Goal: Task Accomplishment & Management: Use online tool/utility

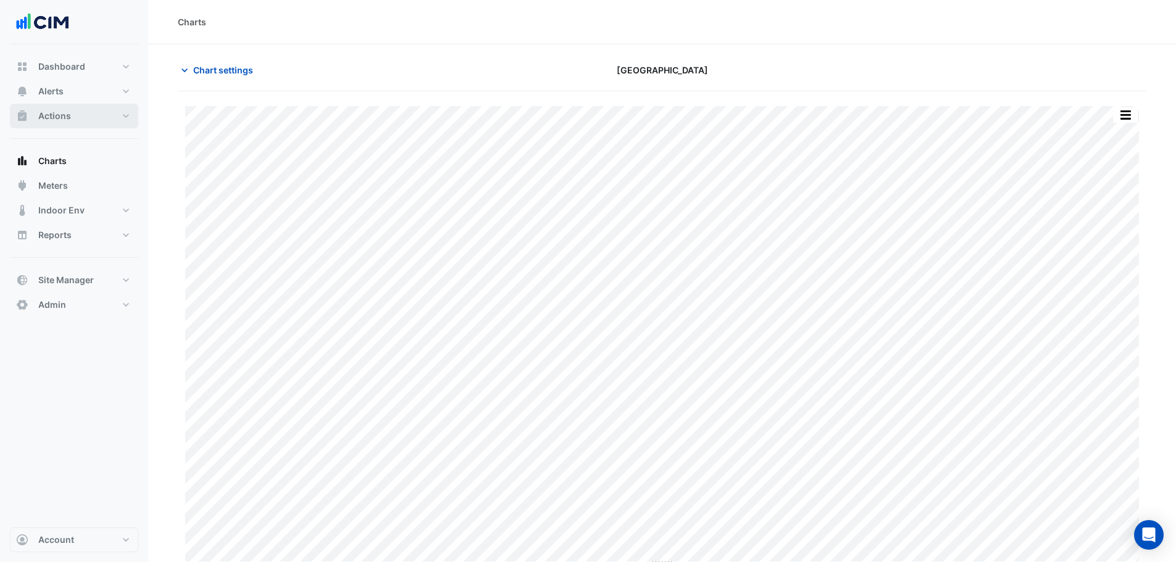
click at [114, 113] on button "Actions" at bounding box center [74, 116] width 128 height 25
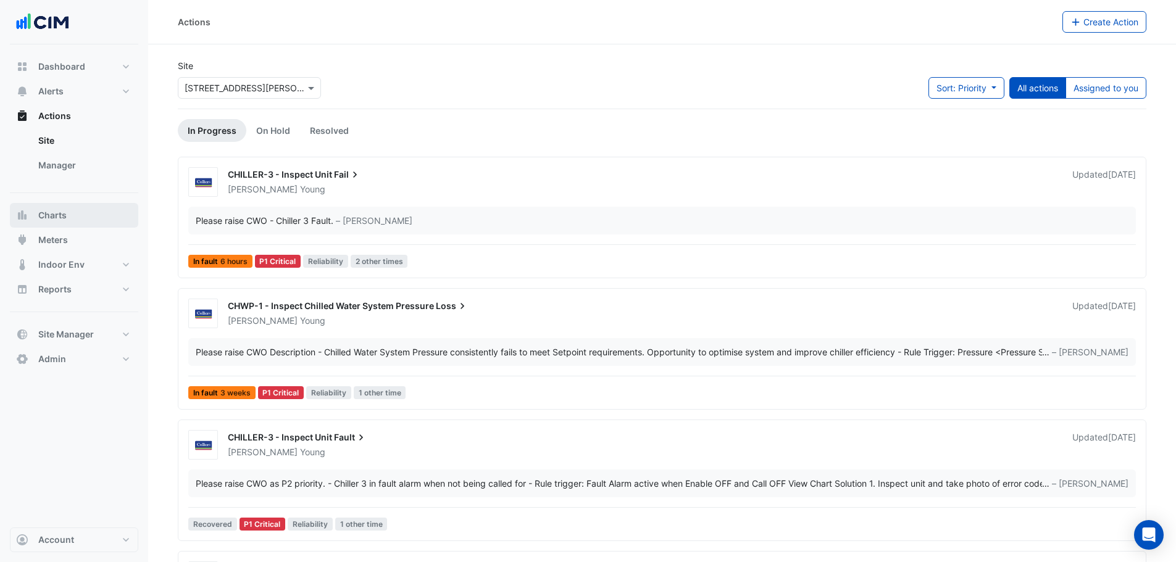
click at [69, 214] on button "Charts" at bounding box center [74, 215] width 128 height 25
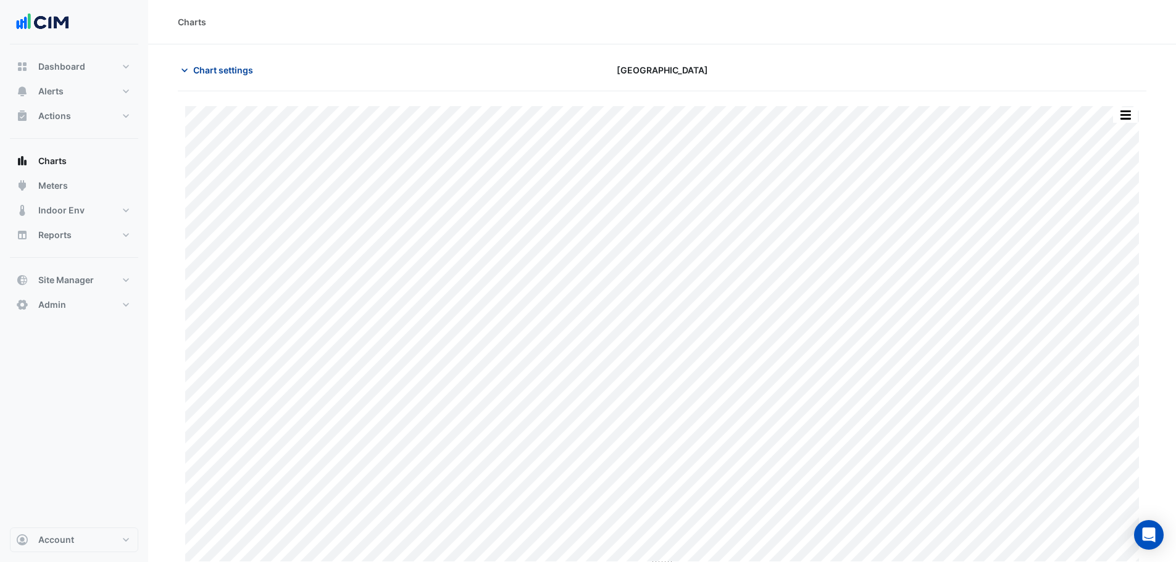
click at [196, 66] on span "Chart settings" at bounding box center [223, 70] width 60 height 13
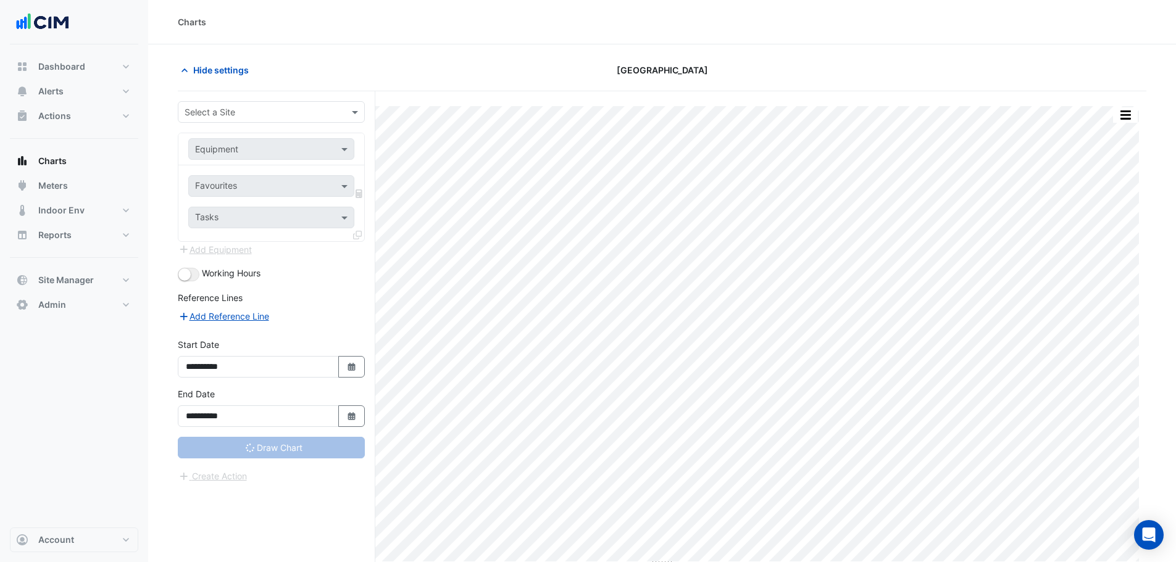
click at [296, 102] on div "**********" at bounding box center [277, 350] width 198 height 518
type input "**********"
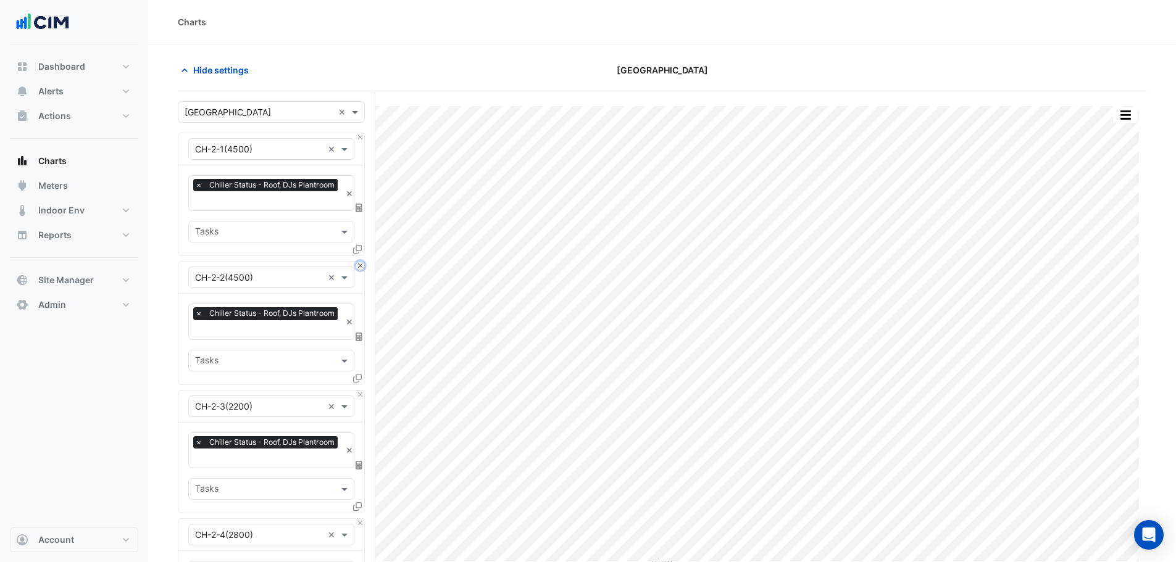
click at [358, 262] on button "Close" at bounding box center [360, 266] width 8 height 8
click at [358, 391] on button "Close" at bounding box center [360, 395] width 8 height 8
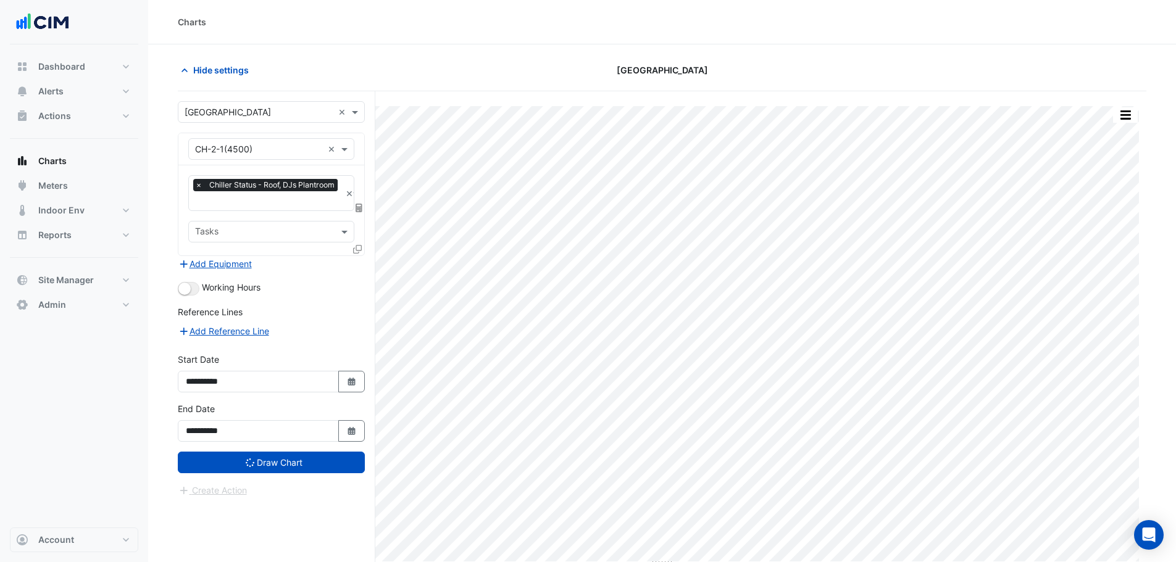
click at [358, 262] on div "Add Equipment" at bounding box center [271, 263] width 187 height 15
click at [359, 242] on div "× Chiller Status - Roof, DJs Plantroom × Tasks" at bounding box center [271, 210] width 186 height 90
click at [359, 245] on icon at bounding box center [357, 249] width 9 height 9
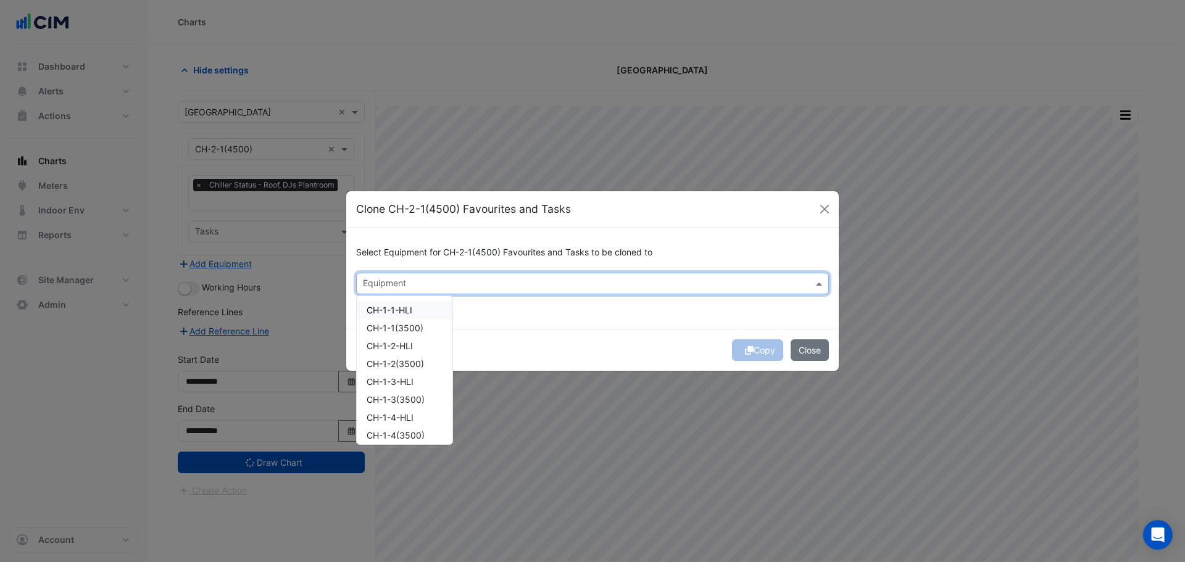
click at [471, 273] on div "Equipment" at bounding box center [592, 284] width 473 height 22
click at [412, 326] on span "CH-1-1(3500)" at bounding box center [395, 328] width 57 height 10
click at [419, 357] on div "CH-1-2(3500)" at bounding box center [405, 364] width 96 height 18
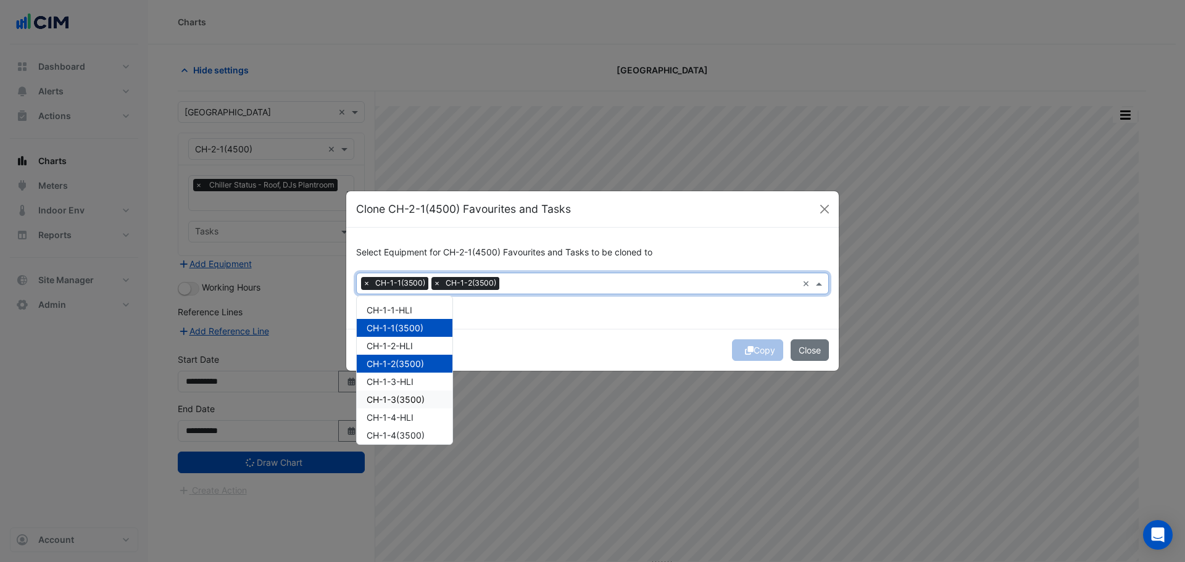
click at [421, 396] on span "CH-1-3(3500)" at bounding box center [396, 399] width 58 height 10
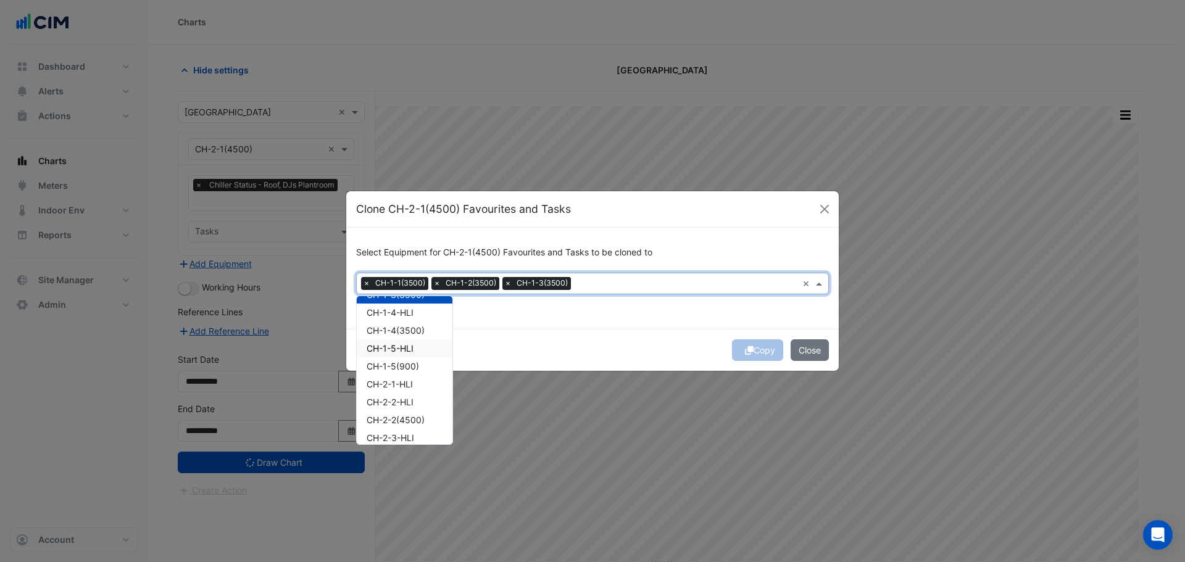
scroll to position [123, 0]
click at [404, 305] on div "CH-1-4(3500)" at bounding box center [405, 312] width 96 height 18
click at [407, 344] on span "CH-1-5(900)" at bounding box center [393, 348] width 52 height 10
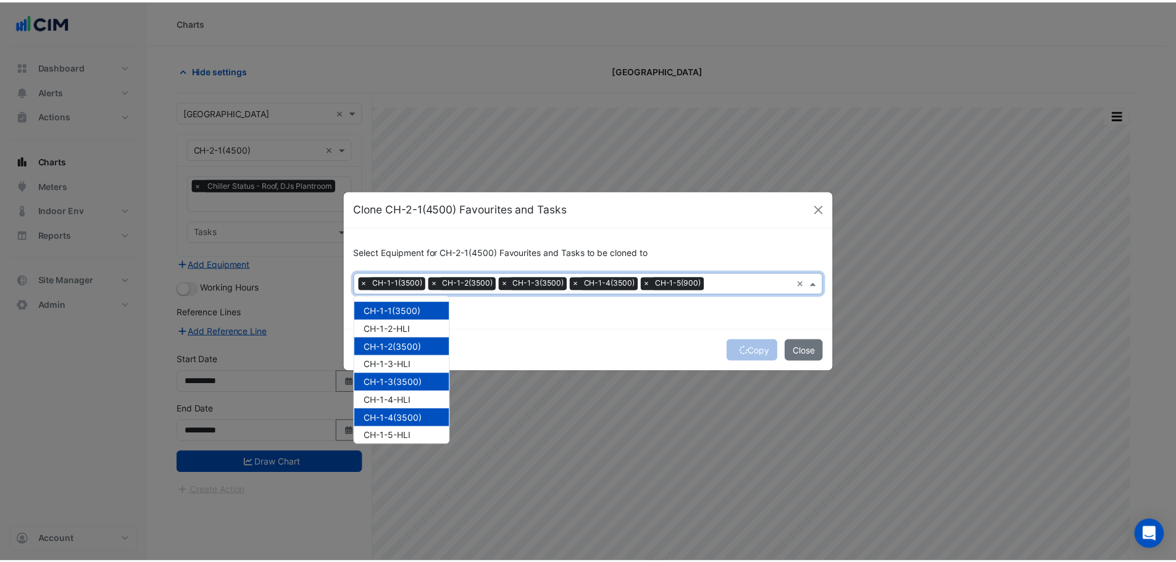
scroll to position [0, 0]
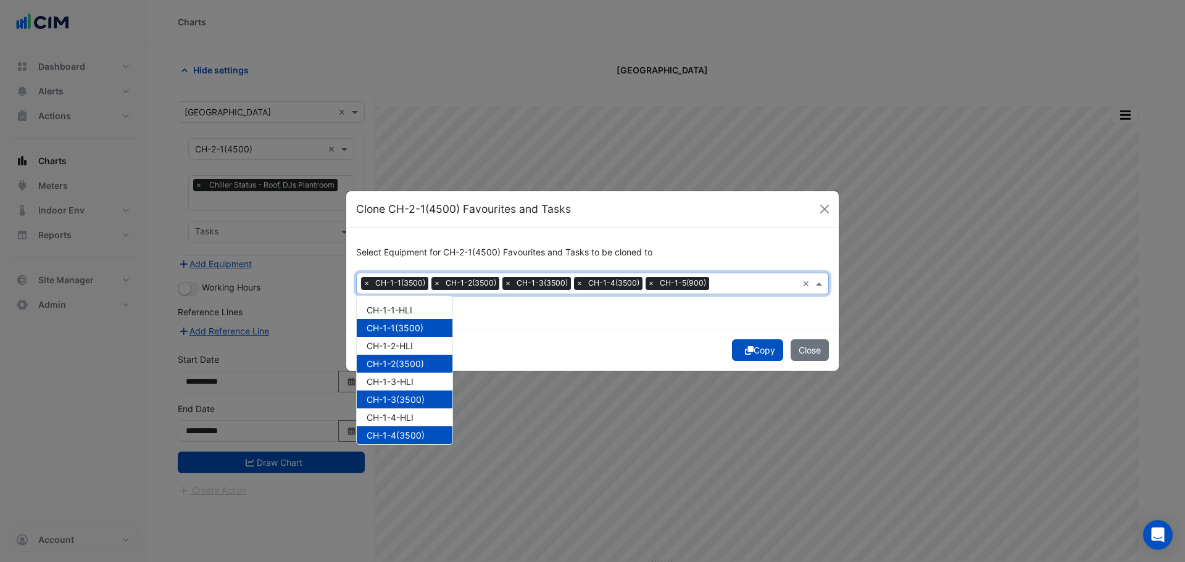
click at [648, 344] on div "Copy Close" at bounding box center [592, 350] width 493 height 42
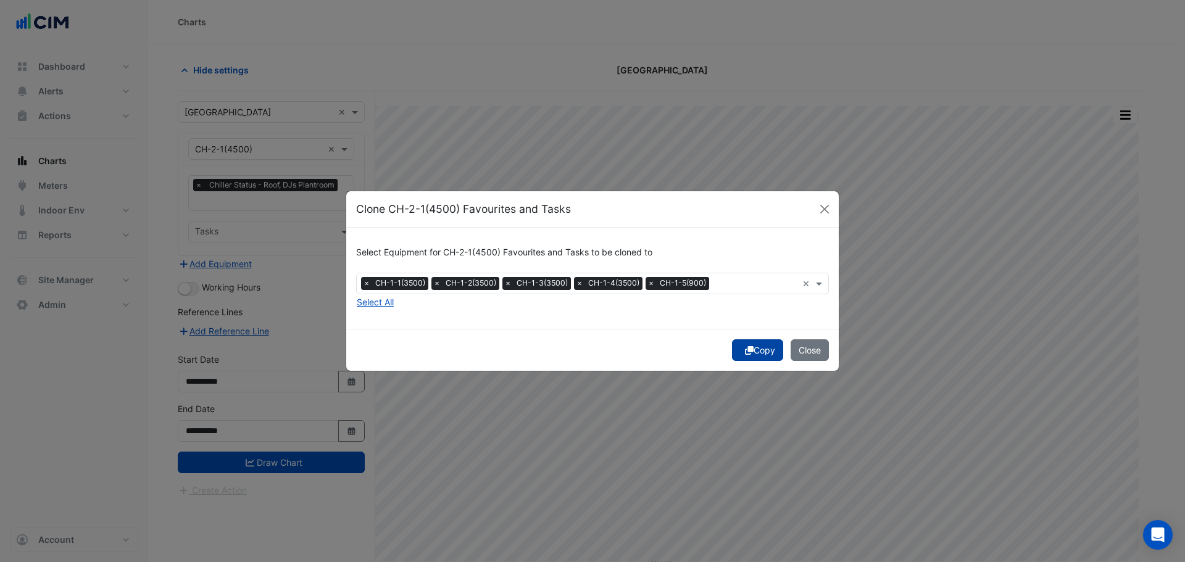
click at [758, 354] on button "Copy" at bounding box center [757, 351] width 51 height 22
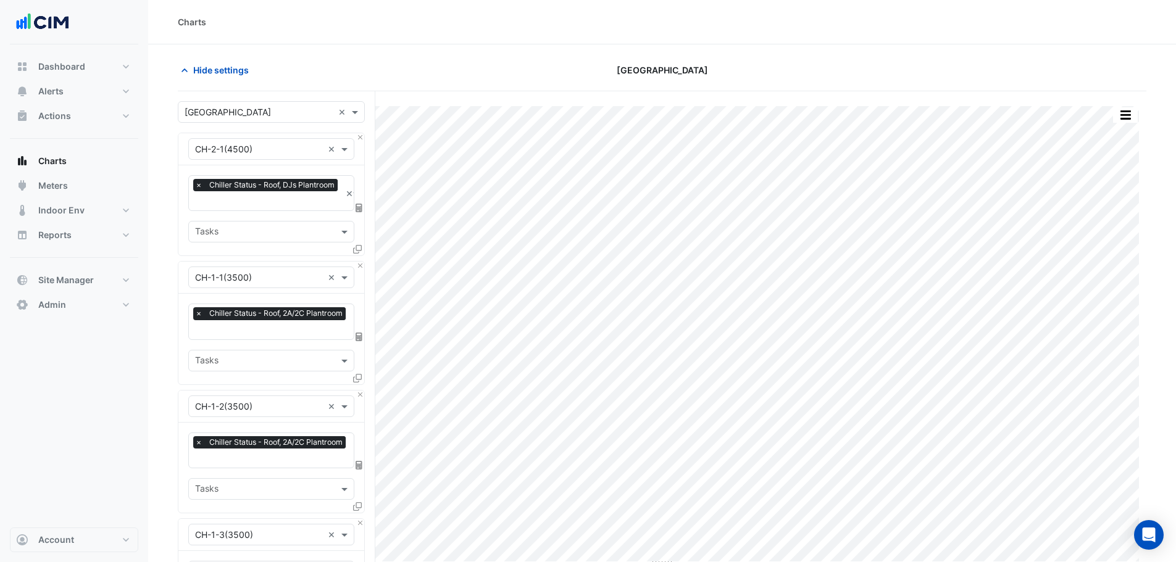
click at [364, 136] on div "× CH-2-1(4500) × × Chiller Status - Roof, DJs Plantroom × Tasks" at bounding box center [271, 194] width 187 height 123
click at [360, 136] on button "Close" at bounding box center [360, 137] width 8 height 8
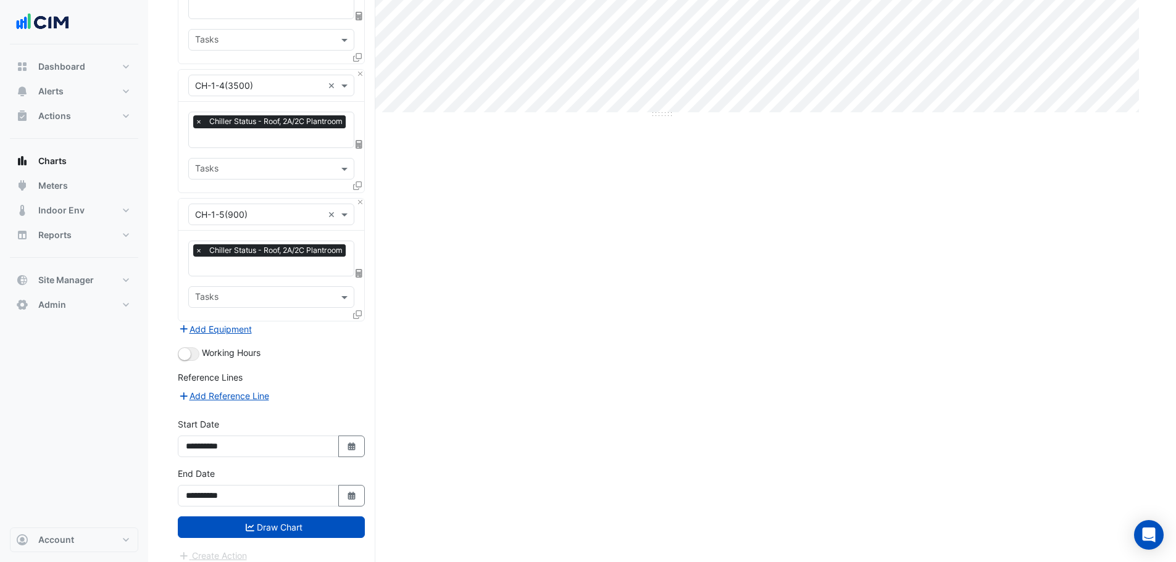
scroll to position [454, 0]
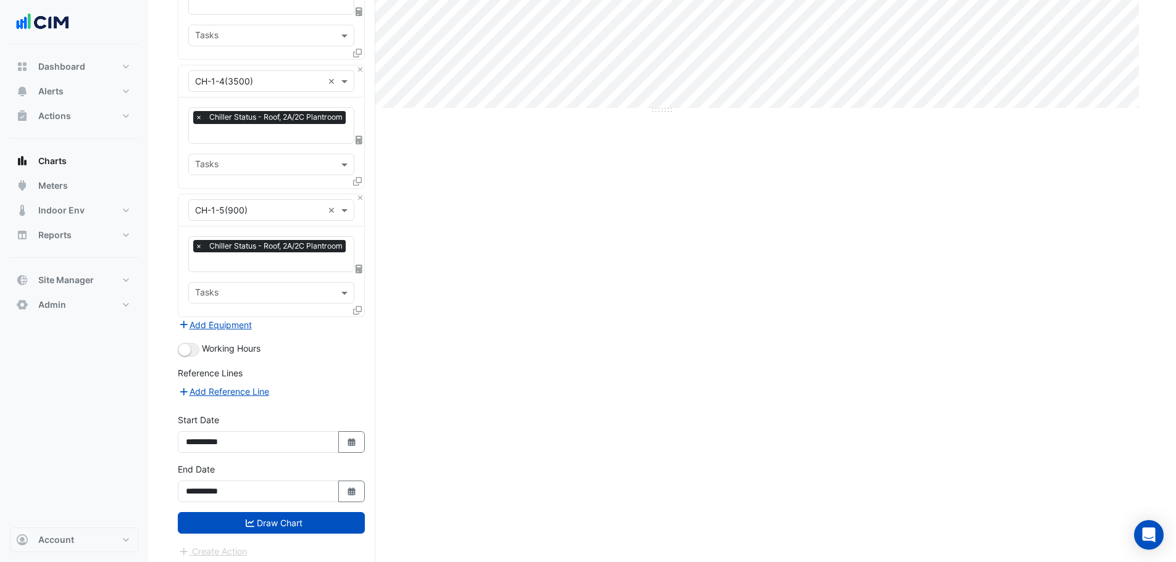
click at [267, 512] on button "Draw Chart" at bounding box center [271, 523] width 187 height 22
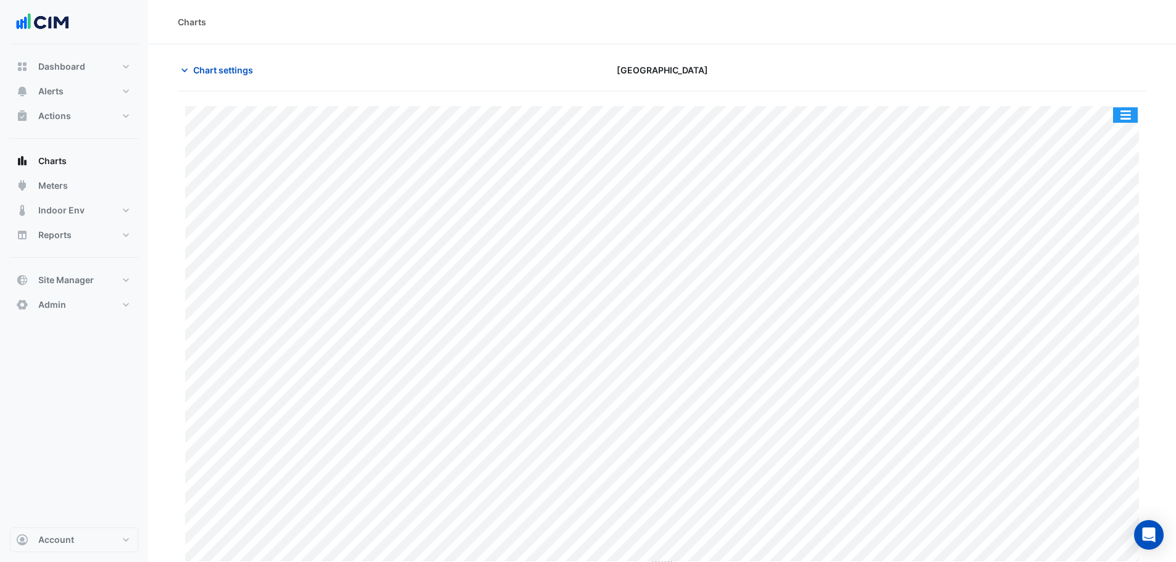
click at [1128, 122] on button "button" at bounding box center [1125, 114] width 25 height 15
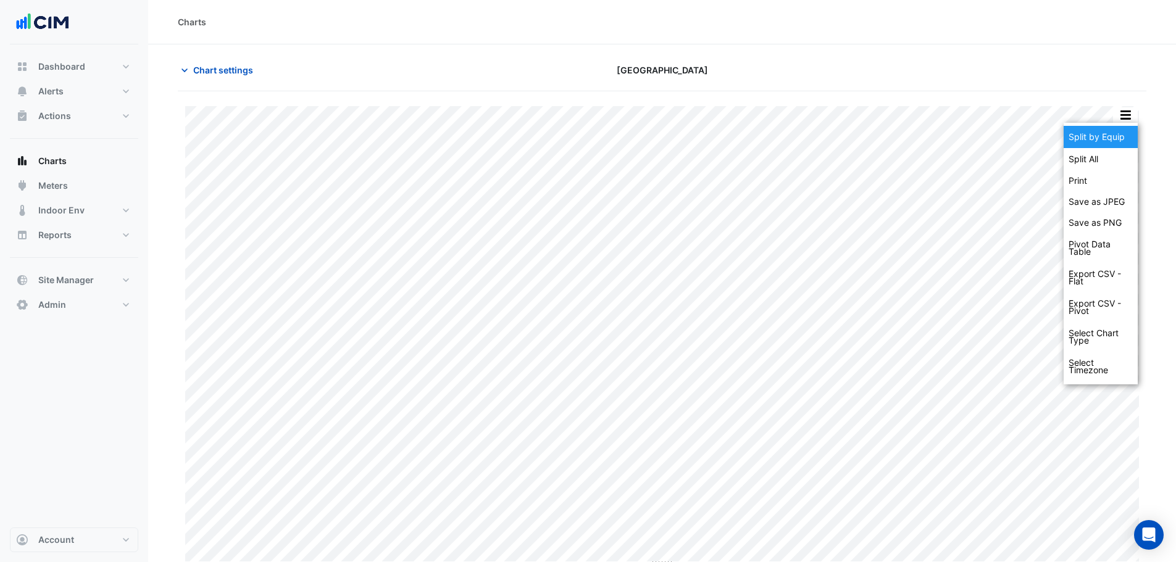
click at [1118, 133] on div "Split by Equip" at bounding box center [1101, 137] width 74 height 22
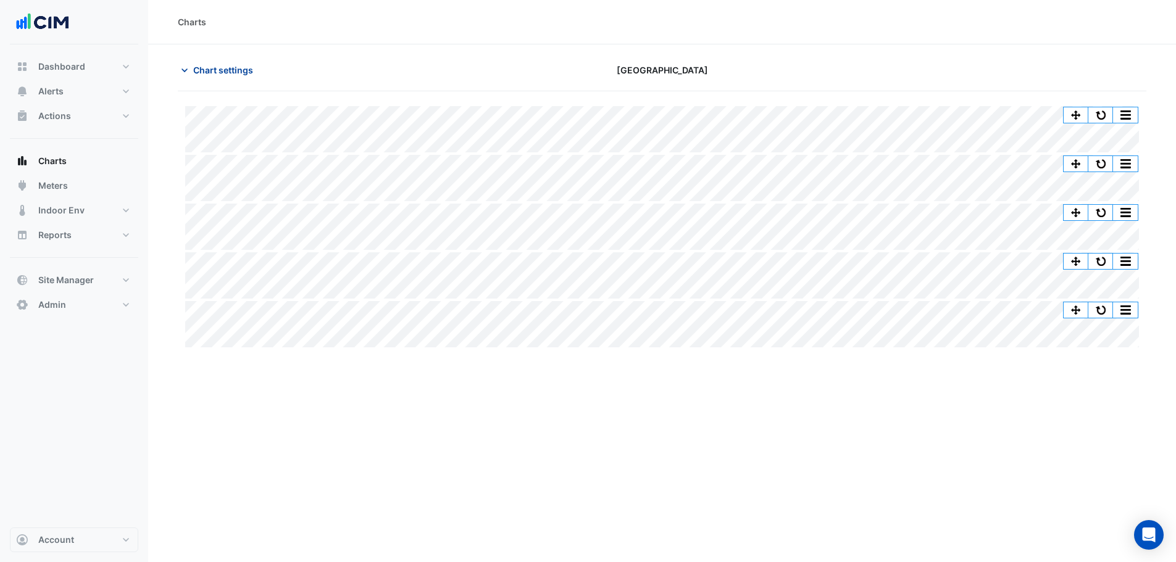
click at [242, 65] on span "Chart settings" at bounding box center [223, 70] width 60 height 13
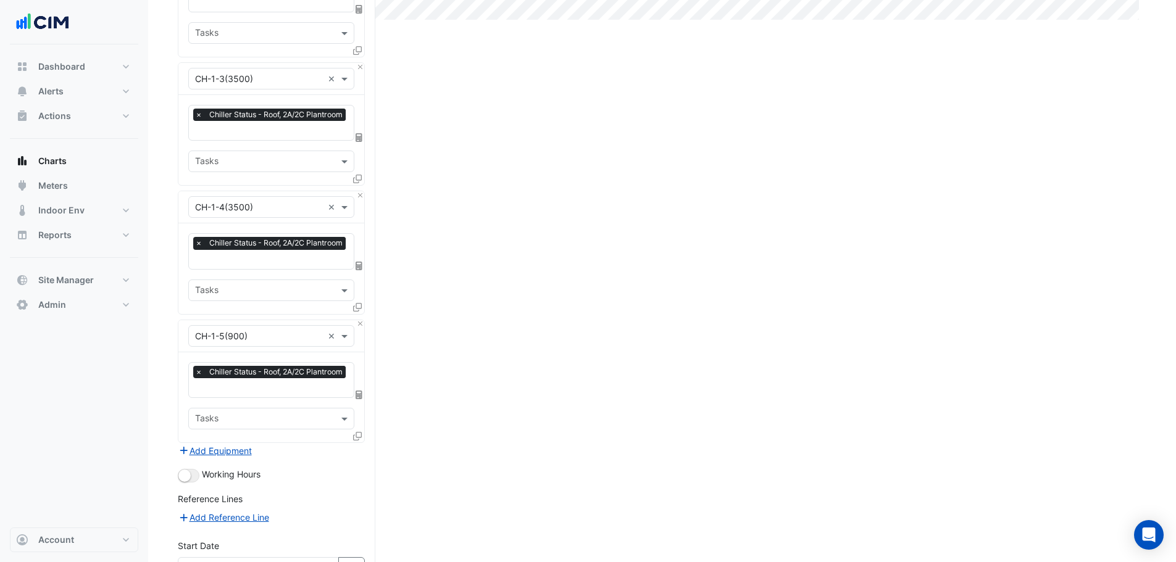
scroll to position [432, 0]
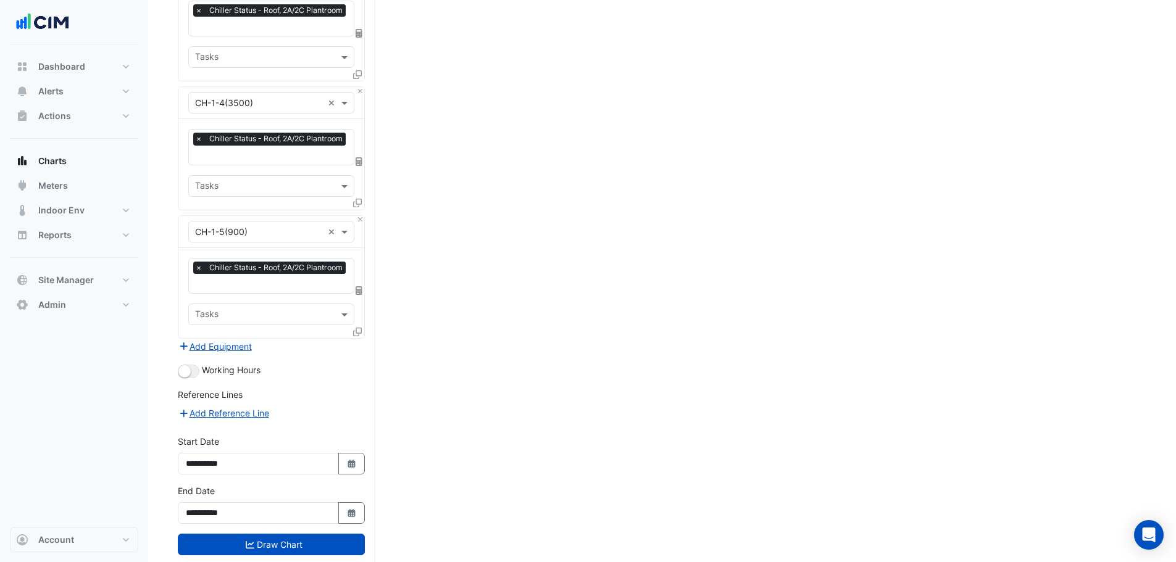
click at [191, 364] on div "Working Hours" at bounding box center [271, 371] width 187 height 15
drag, startPoint x: 194, startPoint y: 361, endPoint x: 208, endPoint y: 375, distance: 20.1
click at [200, 367] on div "Working Hours" at bounding box center [271, 371] width 187 height 15
click at [193, 367] on button "button" at bounding box center [189, 372] width 22 height 14
click at [234, 537] on button "Draw Chart" at bounding box center [271, 545] width 187 height 22
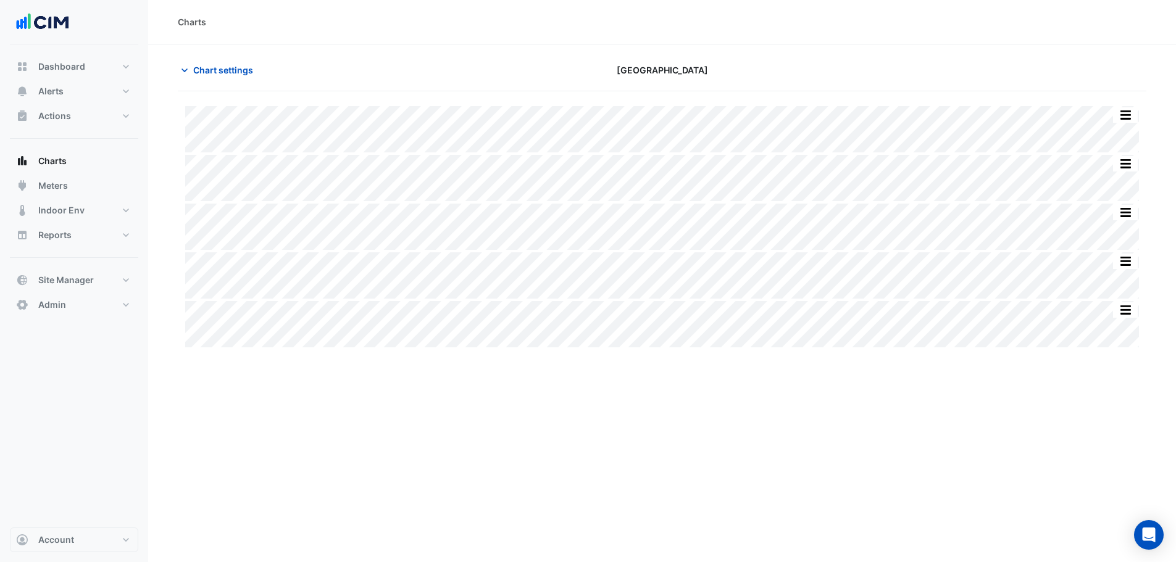
click at [1099, 112] on button "button" at bounding box center [1100, 114] width 25 height 15
click at [1096, 111] on button "button" at bounding box center [1100, 114] width 25 height 15
click at [1105, 114] on button "button" at bounding box center [1100, 114] width 25 height 15
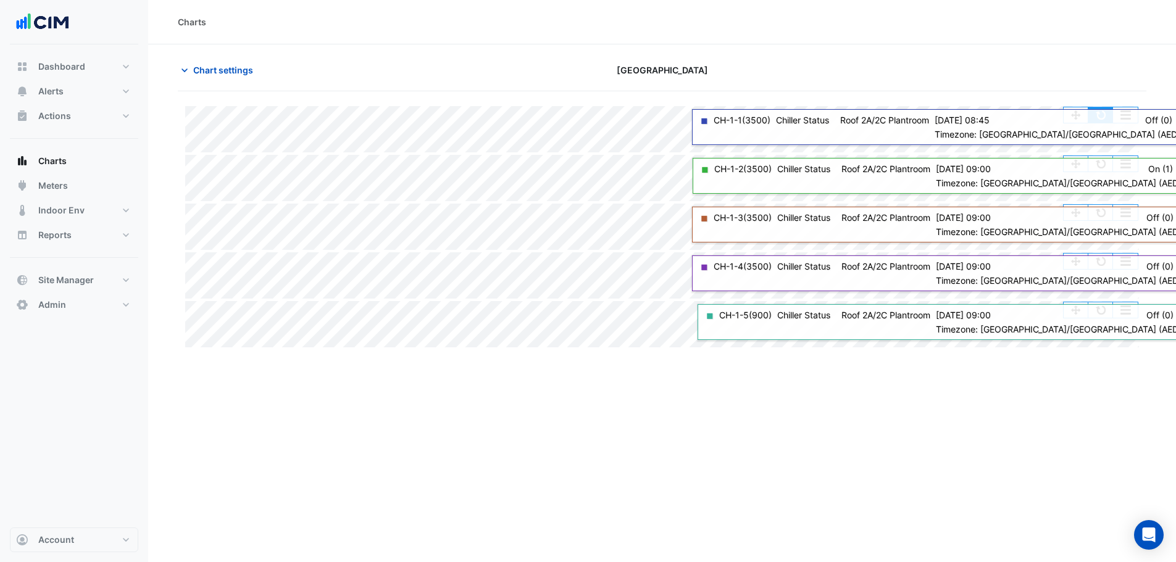
click at [1094, 121] on button "button" at bounding box center [1100, 114] width 25 height 15
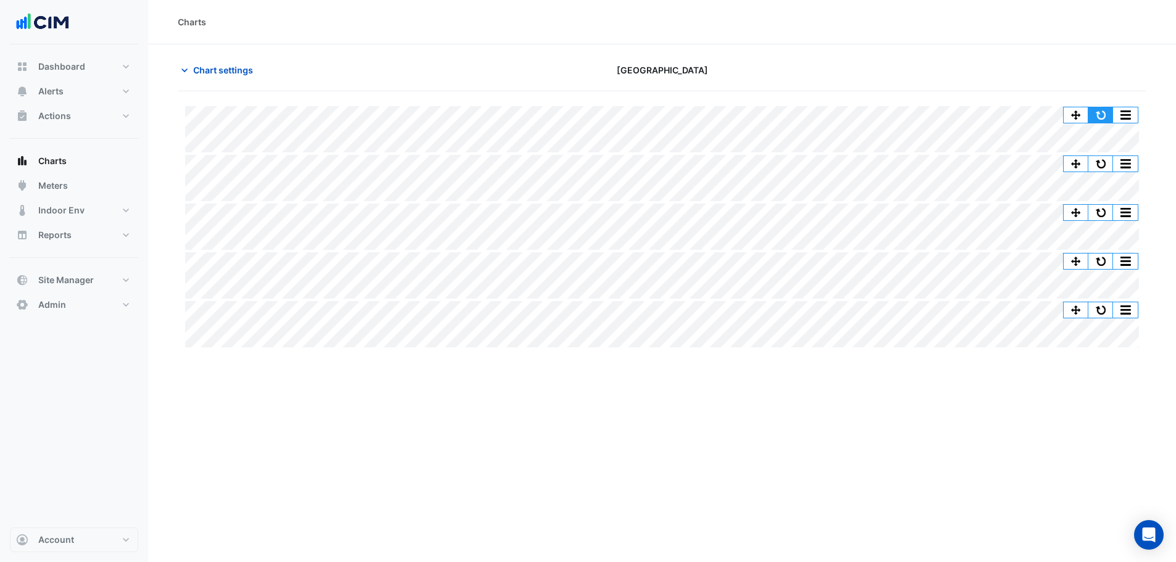
click at [1104, 114] on button "button" at bounding box center [1100, 114] width 25 height 15
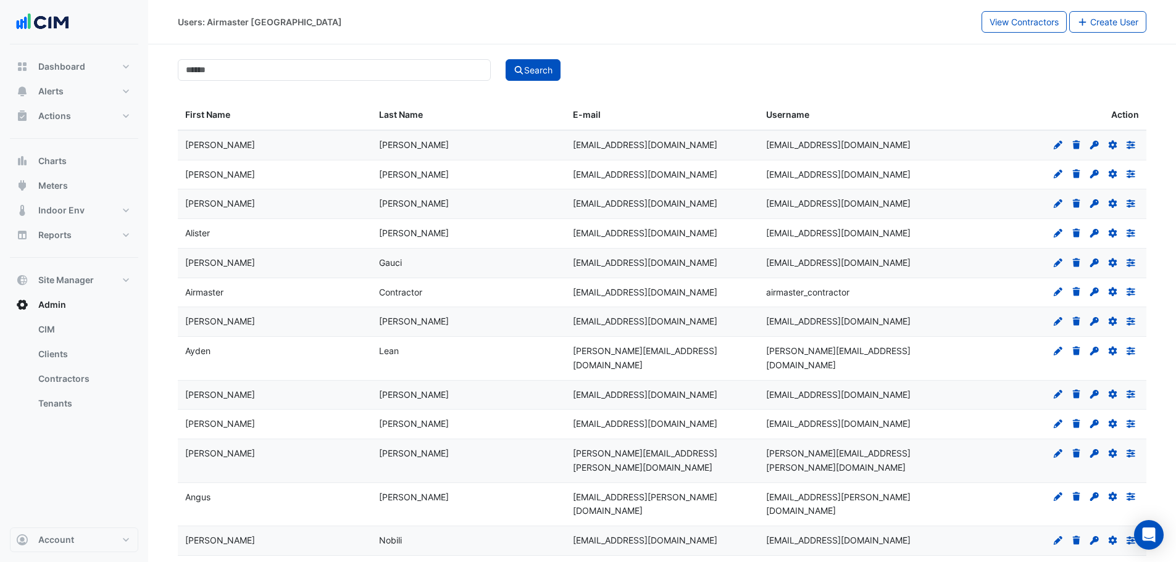
select select "***"
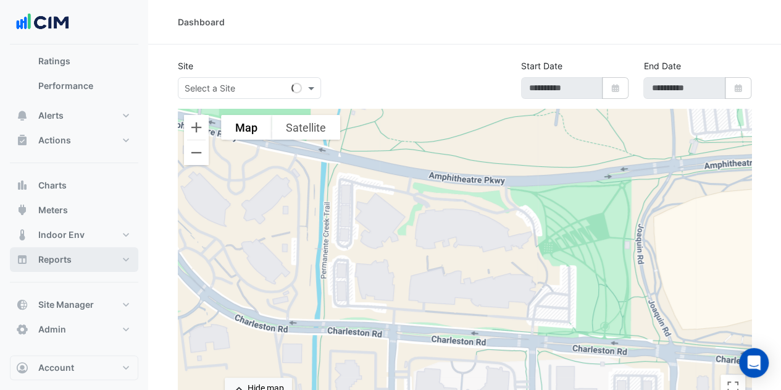
click at [120, 261] on button "Reports" at bounding box center [74, 259] width 128 height 25
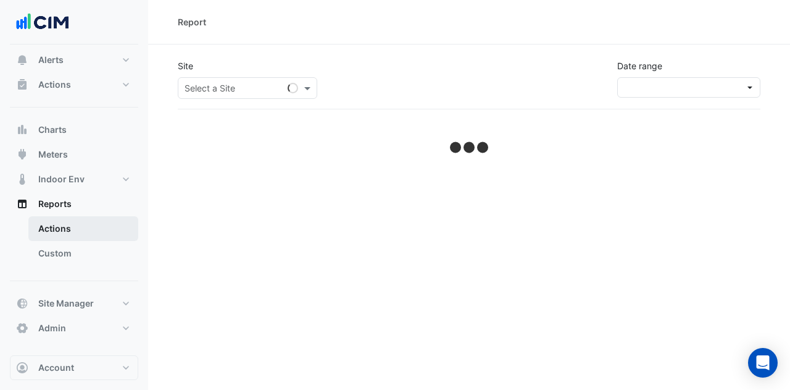
scroll to position [30, 0]
click at [71, 227] on link "Actions" at bounding box center [83, 229] width 110 height 25
select select "***"
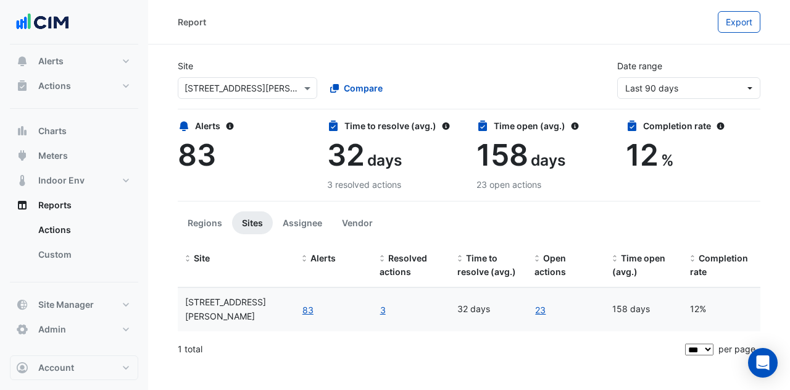
click at [223, 83] on input "text" at bounding box center [235, 88] width 101 height 13
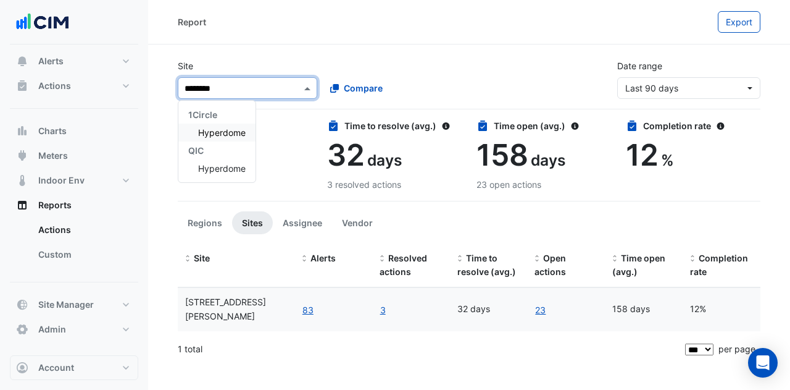
type input "*********"
click at [219, 127] on span "Hyperdome" at bounding box center [222, 132] width 48 height 10
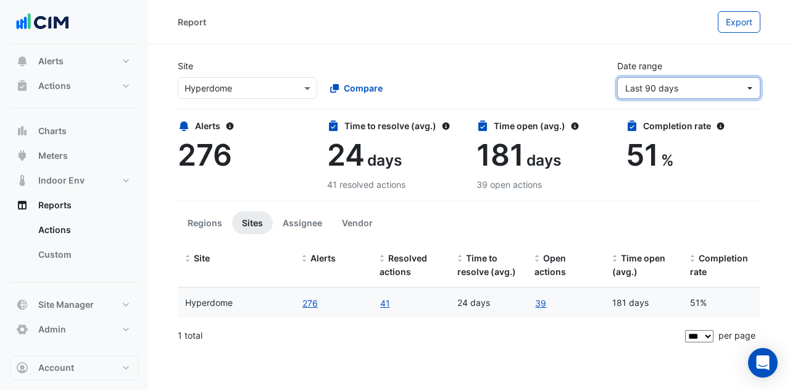
click at [680, 88] on span "Last 90 days" at bounding box center [685, 87] width 120 height 13
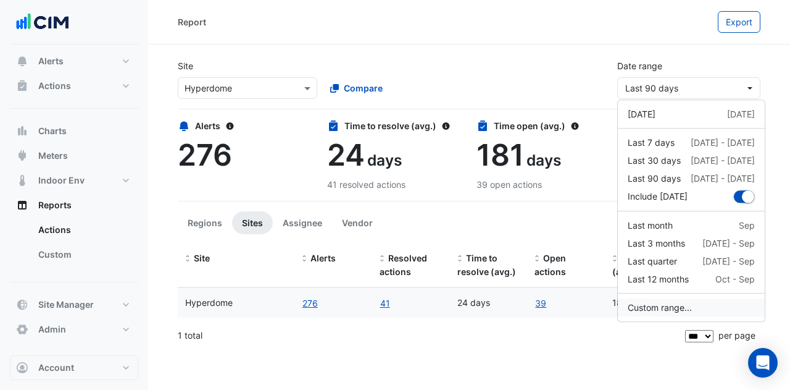
click at [655, 309] on button "Custom range..." at bounding box center [691, 307] width 147 height 18
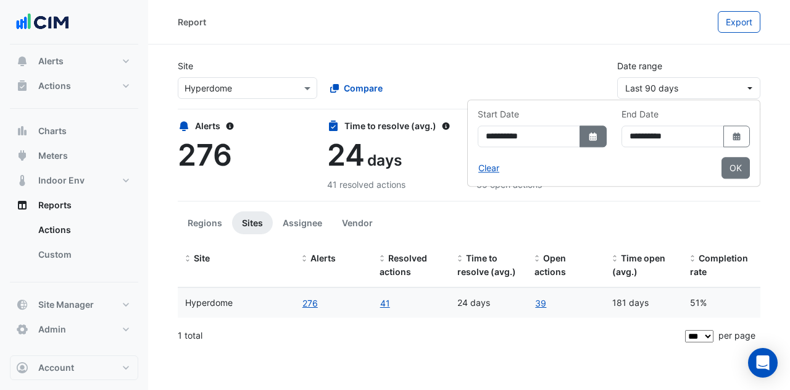
click at [580, 138] on button "Select Date" at bounding box center [593, 136] width 27 height 22
select select "*"
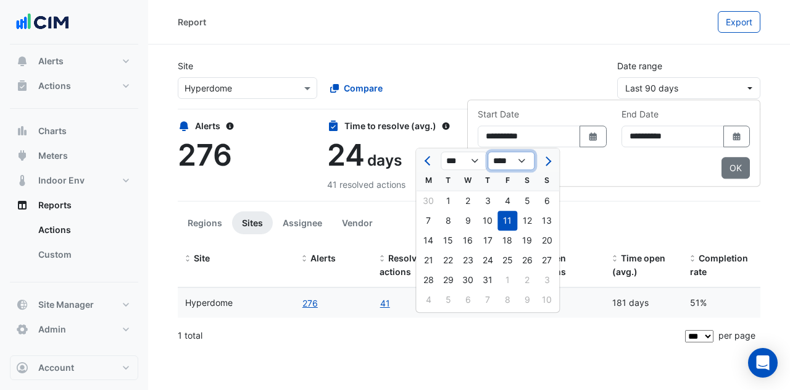
click at [528, 164] on select "**** **** **** **** **** **** **** **** **** **** ****" at bounding box center [511, 161] width 47 height 19
select select "****"
click at [488, 152] on select "**** **** **** **** **** **** **** **** **** **** ****" at bounding box center [511, 161] width 47 height 19
click at [506, 201] on div "1" at bounding box center [508, 201] width 20 height 20
type input "**********"
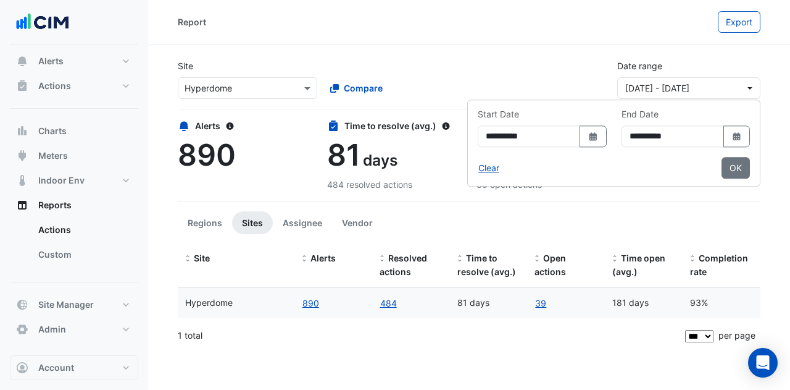
click at [740, 171] on button "OK" at bounding box center [736, 168] width 28 height 22
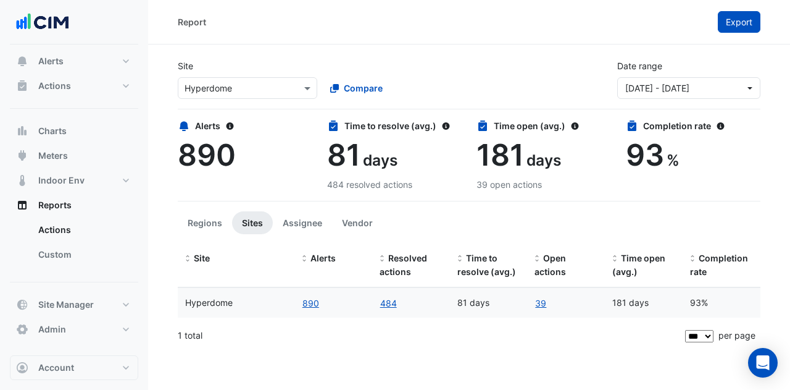
click at [756, 15] on button "Export" at bounding box center [739, 22] width 43 height 22
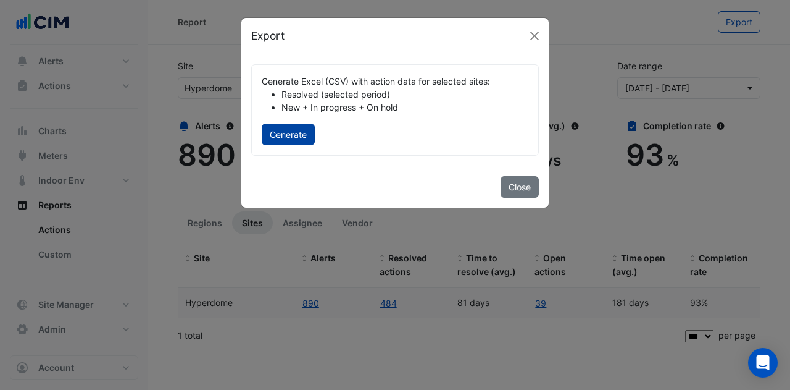
click at [289, 134] on button "Generate" at bounding box center [288, 134] width 53 height 22
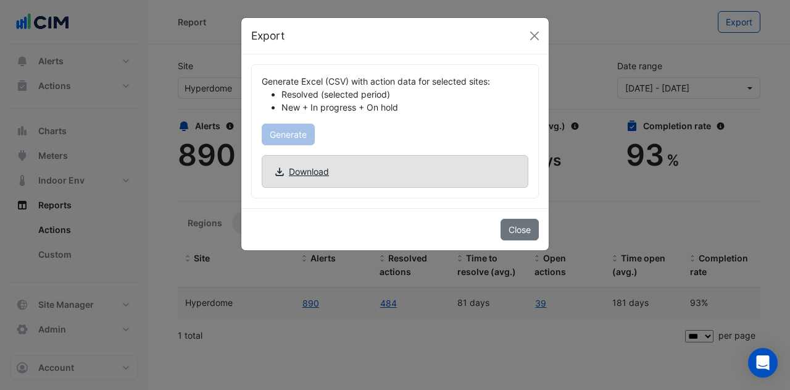
click at [301, 165] on span "Download" at bounding box center [309, 171] width 40 height 13
click at [535, 38] on button "Close" at bounding box center [534, 36] width 19 height 19
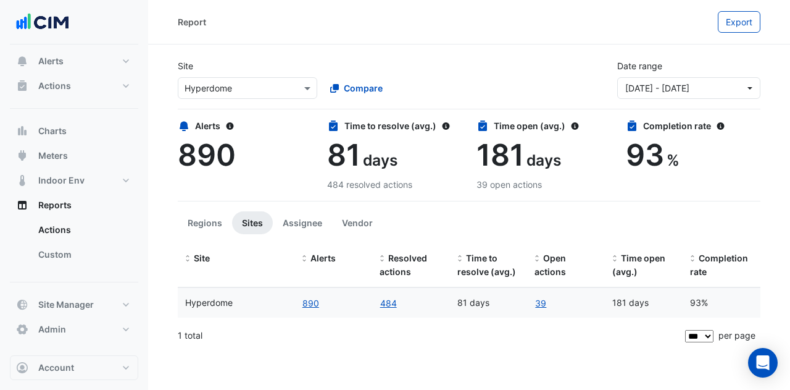
click at [364, 48] on section "Site × Hyperdome Compare Date range 01 Jul 22 - 09 Oct 25 Alerts 890 Time to re…" at bounding box center [469, 197] width 642 height 306
click at [86, 79] on button "Actions" at bounding box center [74, 85] width 128 height 25
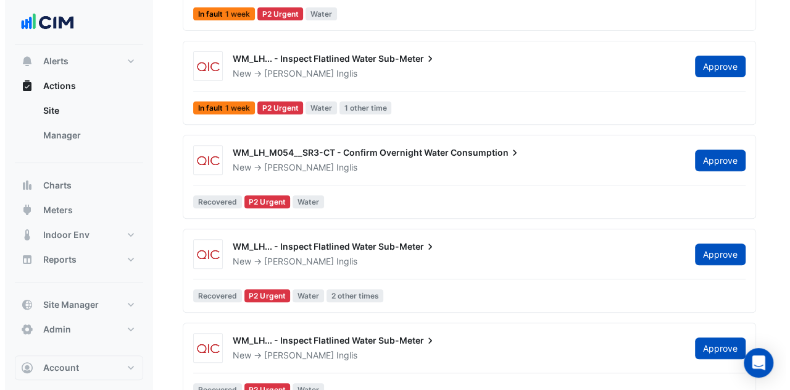
scroll to position [370, 0]
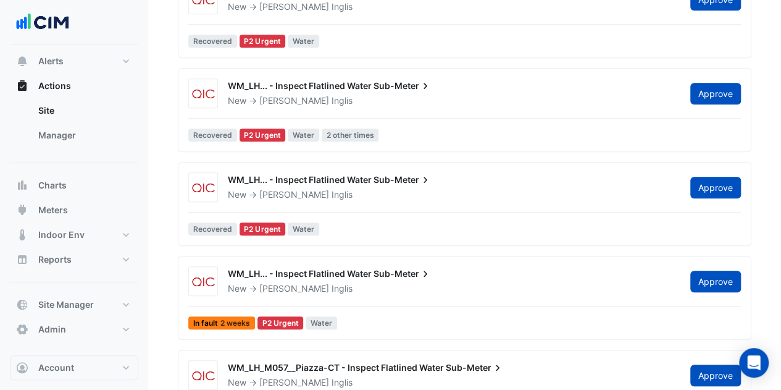
click at [343, 89] on div "WM_LH... - Inspect Flatlined Water Sub-Meter" at bounding box center [452, 87] width 448 height 15
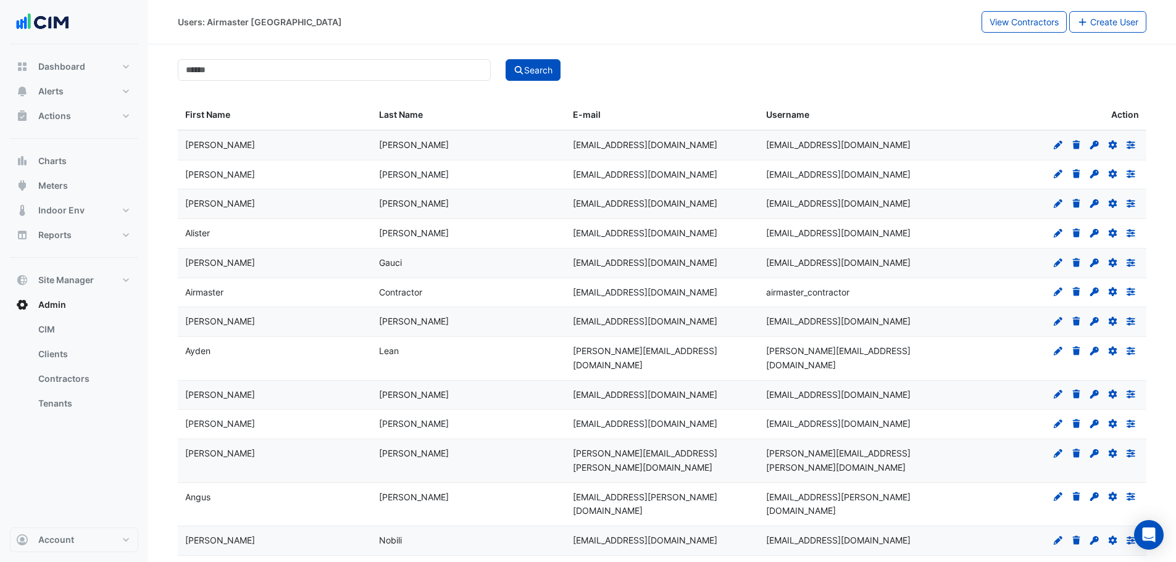
select select "***"
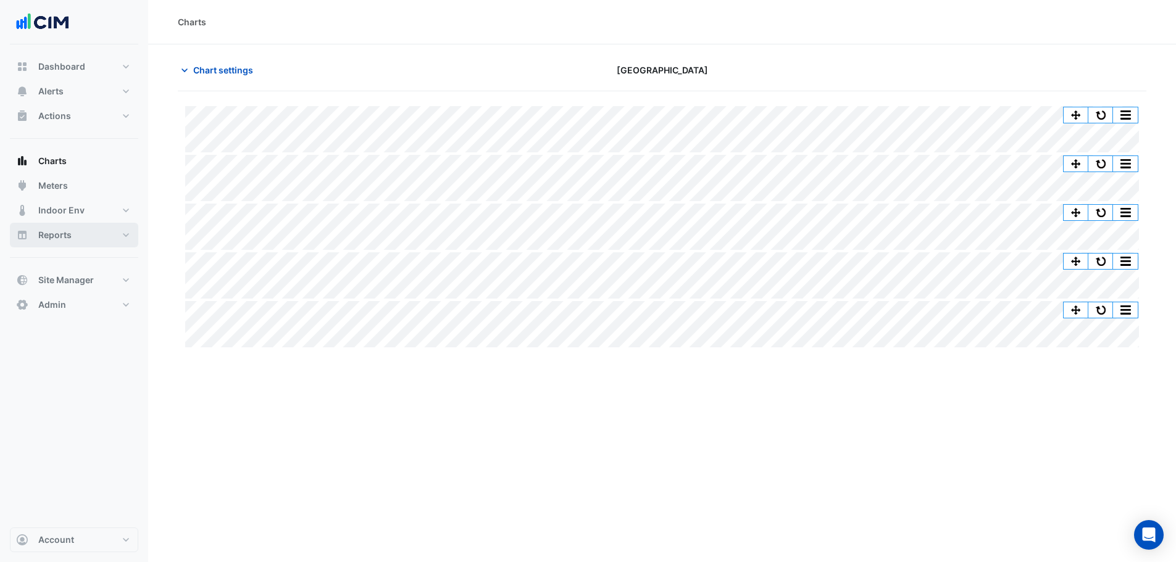
drag, startPoint x: 87, startPoint y: 233, endPoint x: 91, endPoint y: 223, distance: 10.5
click at [88, 232] on button "Reports" at bounding box center [74, 235] width 128 height 25
select select "***"
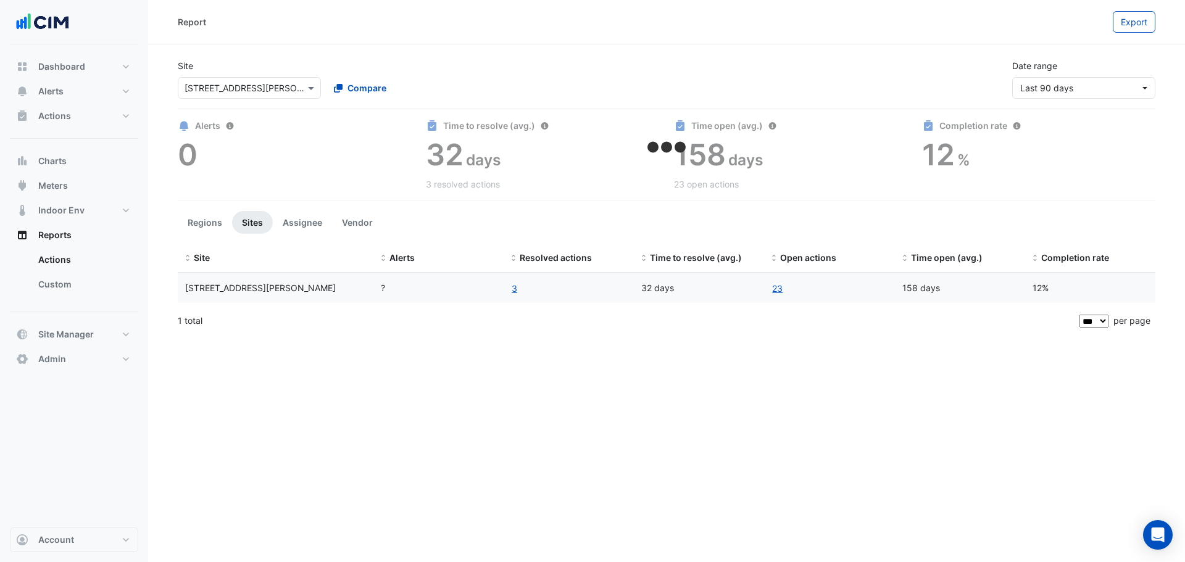
click at [252, 91] on input "text" at bounding box center [237, 88] width 105 height 13
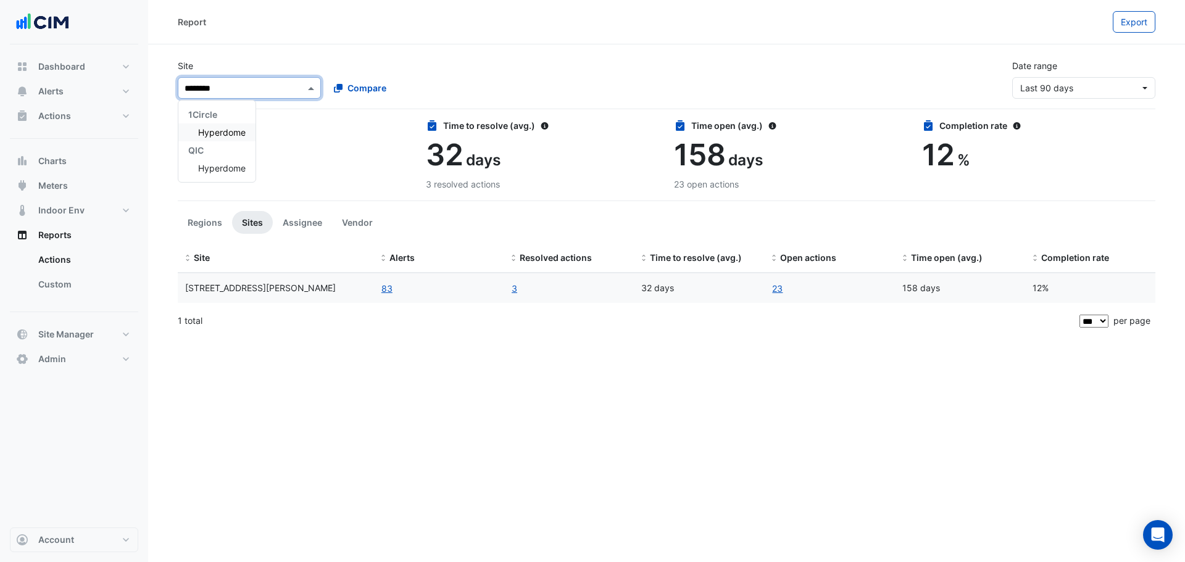
type input "*********"
click at [212, 133] on span "Hyperdome" at bounding box center [222, 132] width 48 height 10
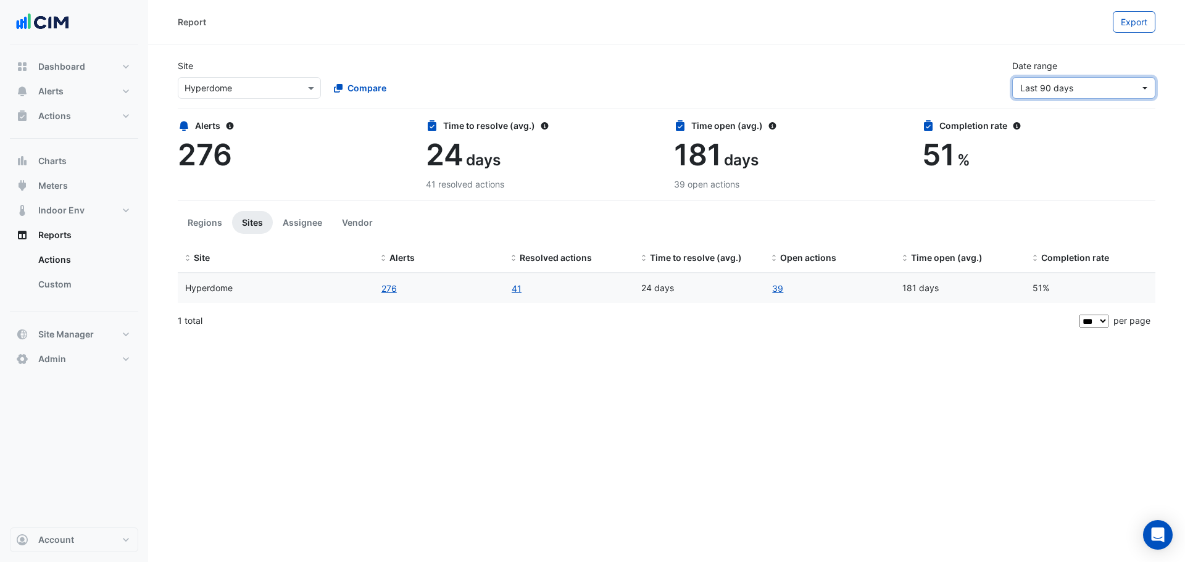
click at [1054, 92] on span "Last 90 days" at bounding box center [1046, 88] width 53 height 10
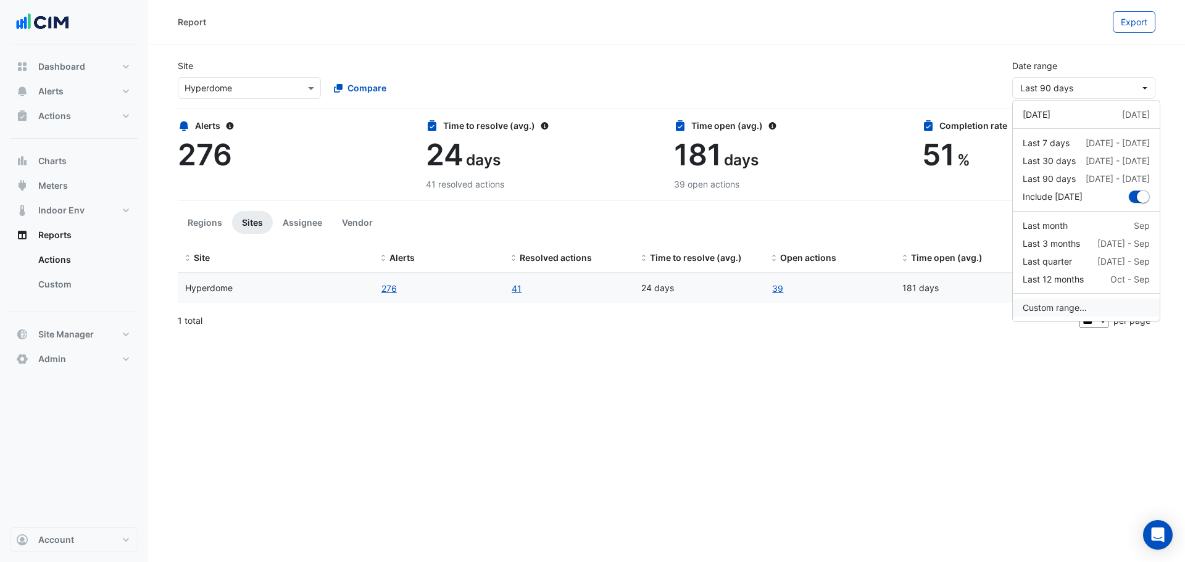
click at [1040, 306] on button "Custom range..." at bounding box center [1086, 308] width 147 height 18
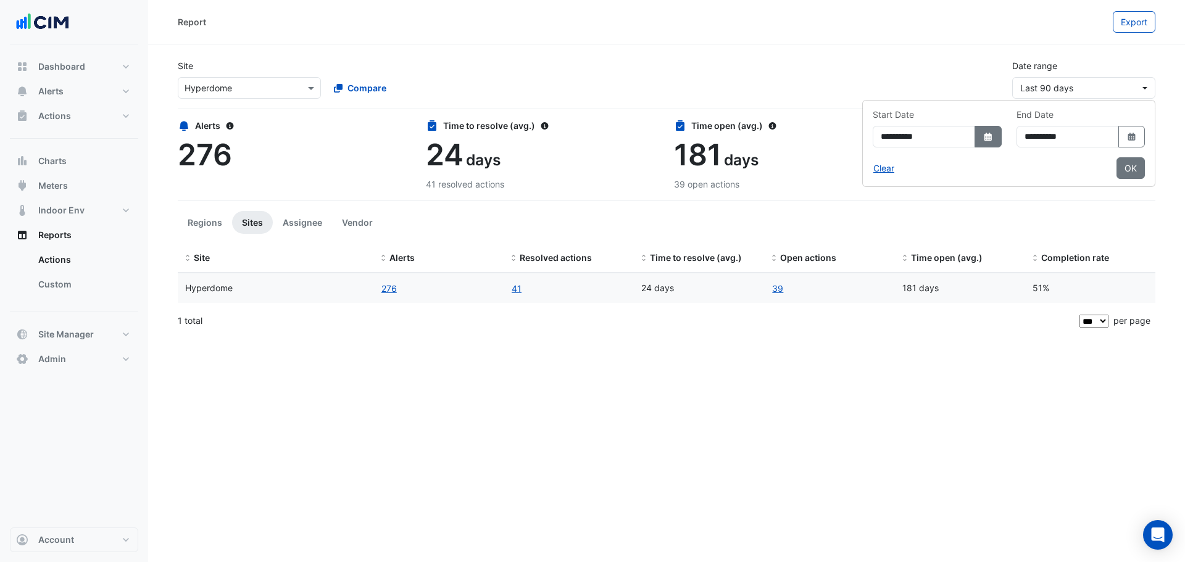
click at [975, 147] on button "Select Date" at bounding box center [988, 137] width 27 height 22
select select "*"
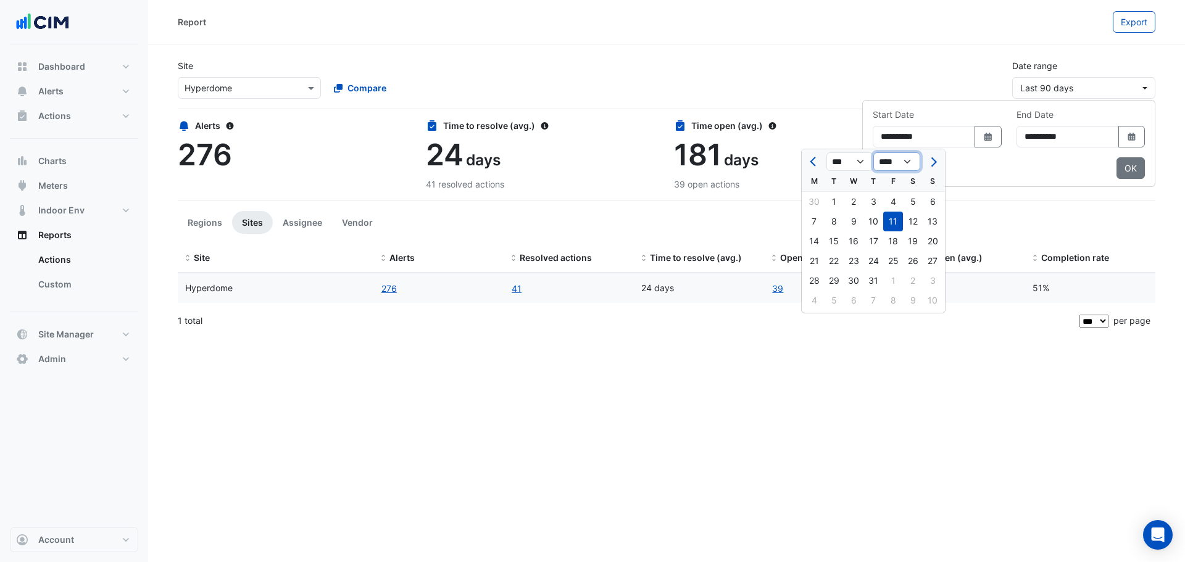
click at [903, 159] on select "**** **** **** **** **** **** **** **** **** **** ****" at bounding box center [897, 161] width 47 height 19
select select "****"
click at [874, 152] on select "**** **** **** **** **** **** **** **** **** **** ****" at bounding box center [897, 161] width 47 height 19
click at [888, 200] on div "1" at bounding box center [893, 202] width 20 height 20
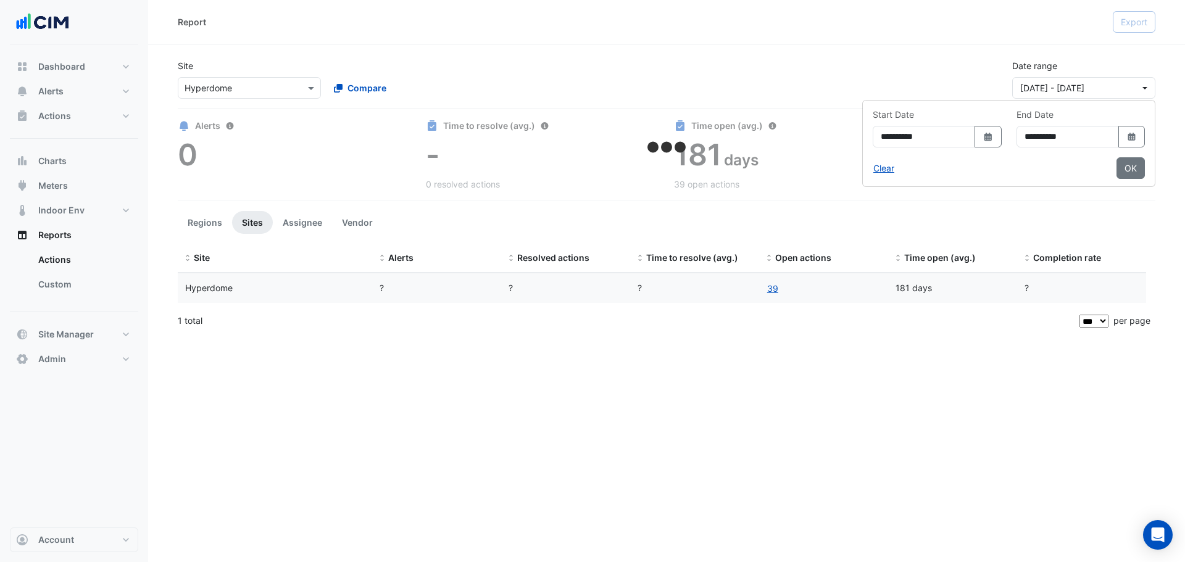
type input "**********"
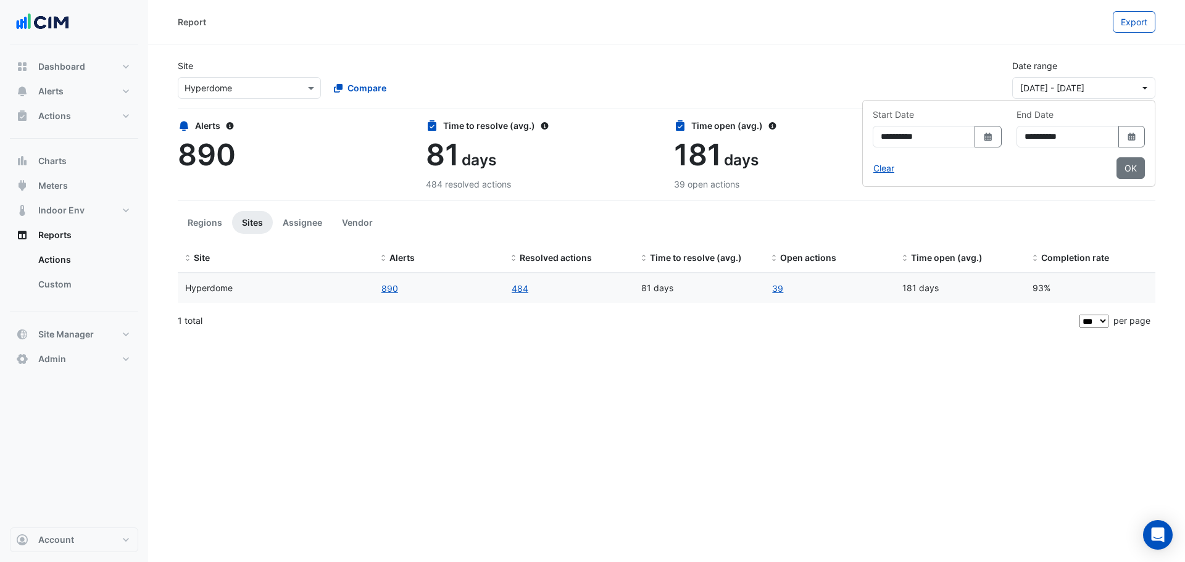
click at [732, 79] on div "Site × Hyperdome Compare Date range [DATE] - [DATE]" at bounding box center [666, 73] width 993 height 49
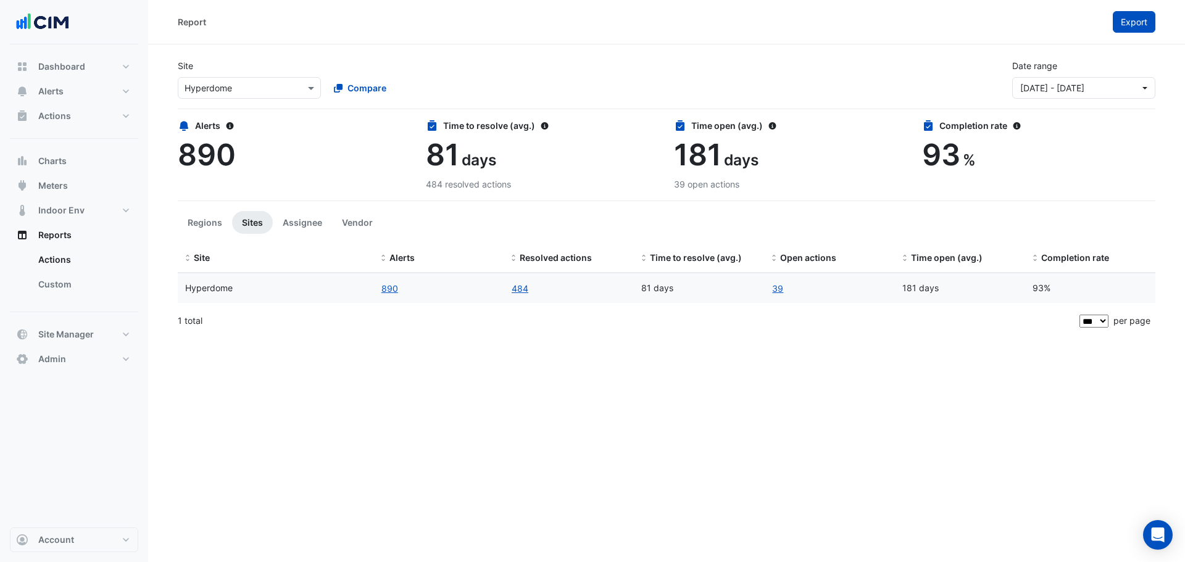
click at [1124, 25] on span "Export" at bounding box center [1134, 22] width 27 height 10
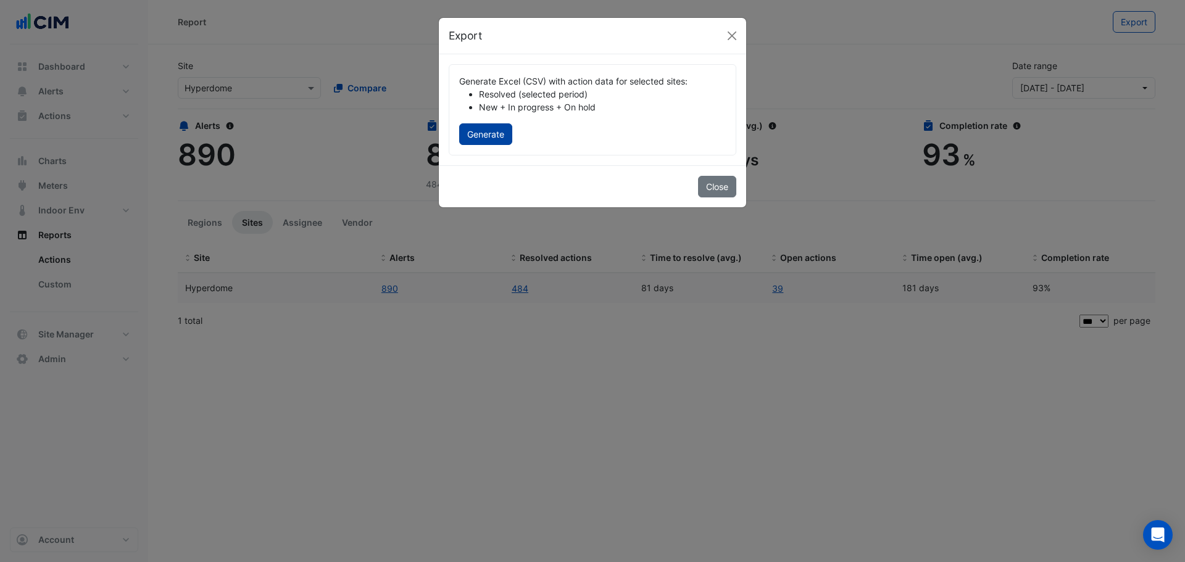
click at [490, 136] on button "Generate" at bounding box center [485, 134] width 53 height 22
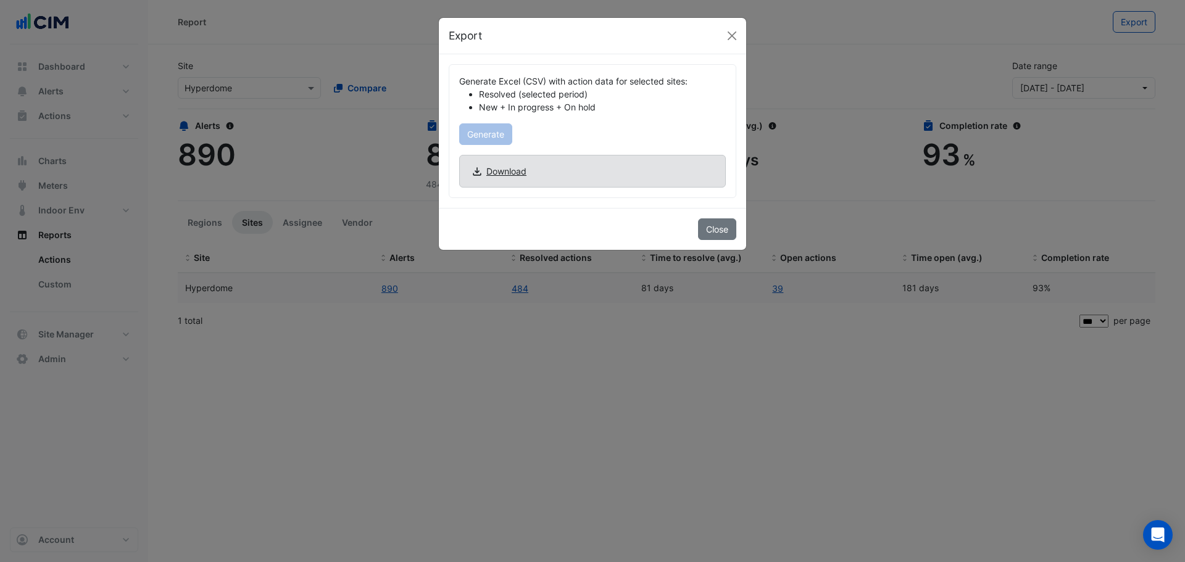
click at [499, 169] on span "Download" at bounding box center [506, 171] width 40 height 13
